Goal: Navigation & Orientation: Find specific page/section

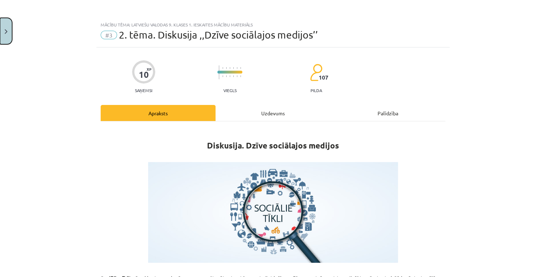
click at [2, 37] on button "Close" at bounding box center [6, 31] width 12 height 26
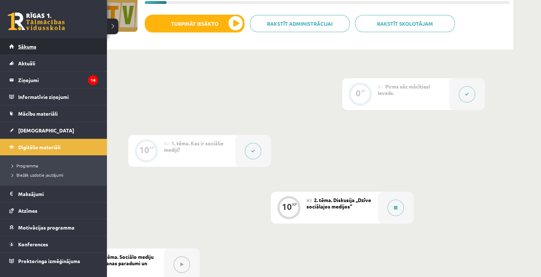
click at [13, 47] on link "Sākums" at bounding box center [53, 46] width 89 height 16
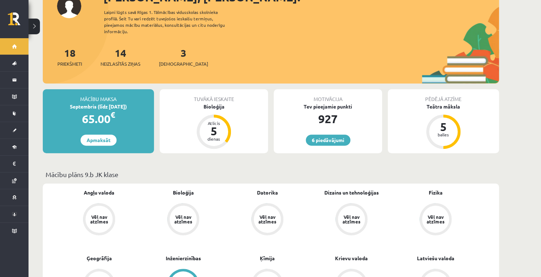
scroll to position [57, 0]
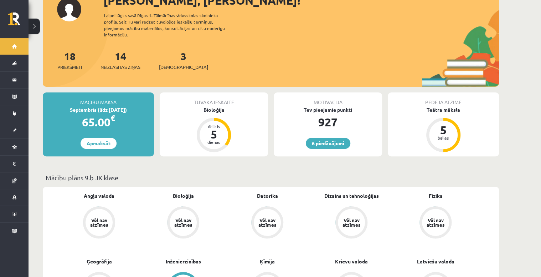
click at [245, 266] on div "Ķīmija Vēl nav atzīmes" at bounding box center [267, 281] width 84 height 48
